Goal: Navigation & Orientation: Find specific page/section

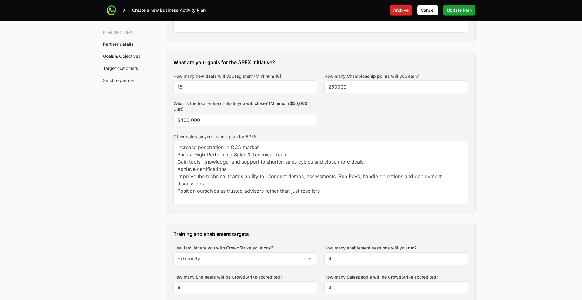
scroll to position [329, 0]
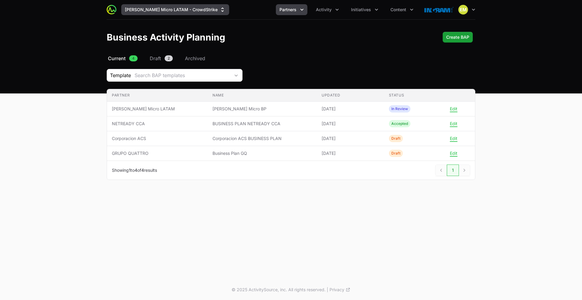
click at [178, 13] on button "[PERSON_NAME] Micro LATAM - CrowdStrike" at bounding box center [175, 9] width 108 height 11
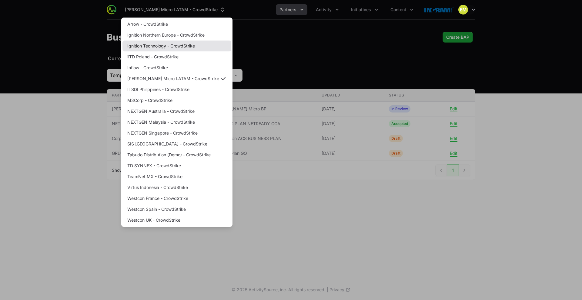
click at [153, 44] on link "Ignition Technology - CrowdStrike" at bounding box center [176, 46] width 109 height 11
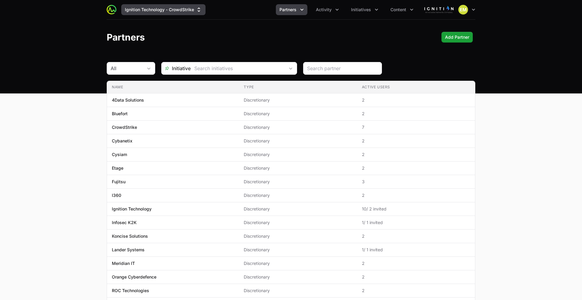
click at [138, 12] on button "Ignition Technology - CrowdStrike" at bounding box center [163, 9] width 84 height 11
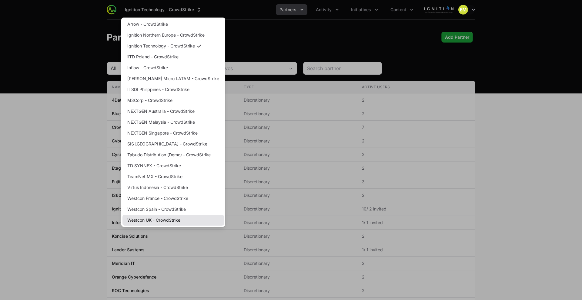
click at [166, 222] on link "Westcon UK - CrowdStrike" at bounding box center [172, 220] width 101 height 11
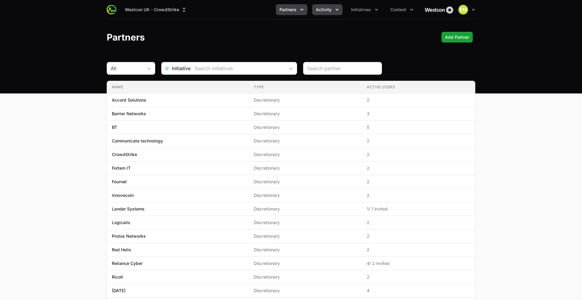
click at [323, 8] on span "Activity" at bounding box center [324, 10] width 16 height 6
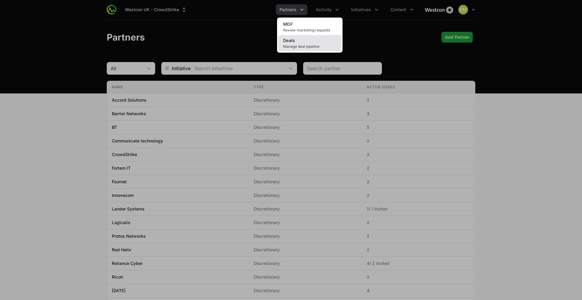
click at [321, 41] on link "Deals Manage deal pipeline" at bounding box center [309, 43] width 63 height 16
